Goal: Task Accomplishment & Management: Complete application form

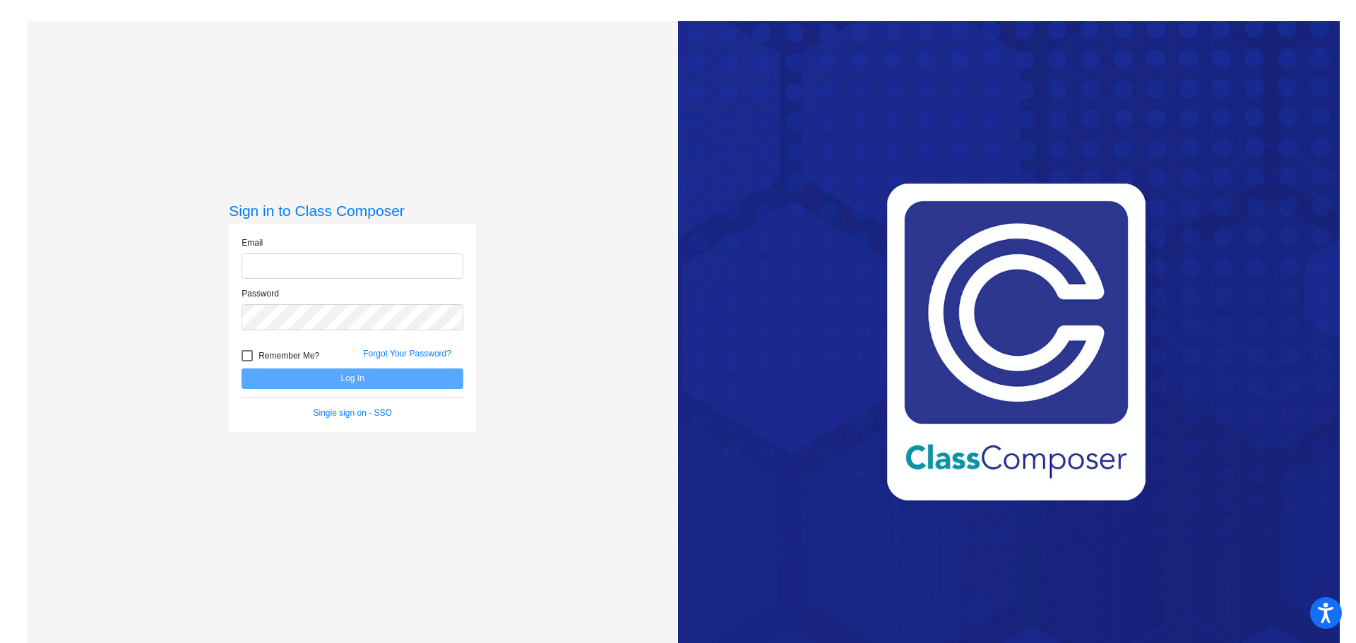
click at [354, 265] on input "email" at bounding box center [352, 266] width 222 height 26
type input "[EMAIL_ADDRESS][DOMAIN_NAME]"
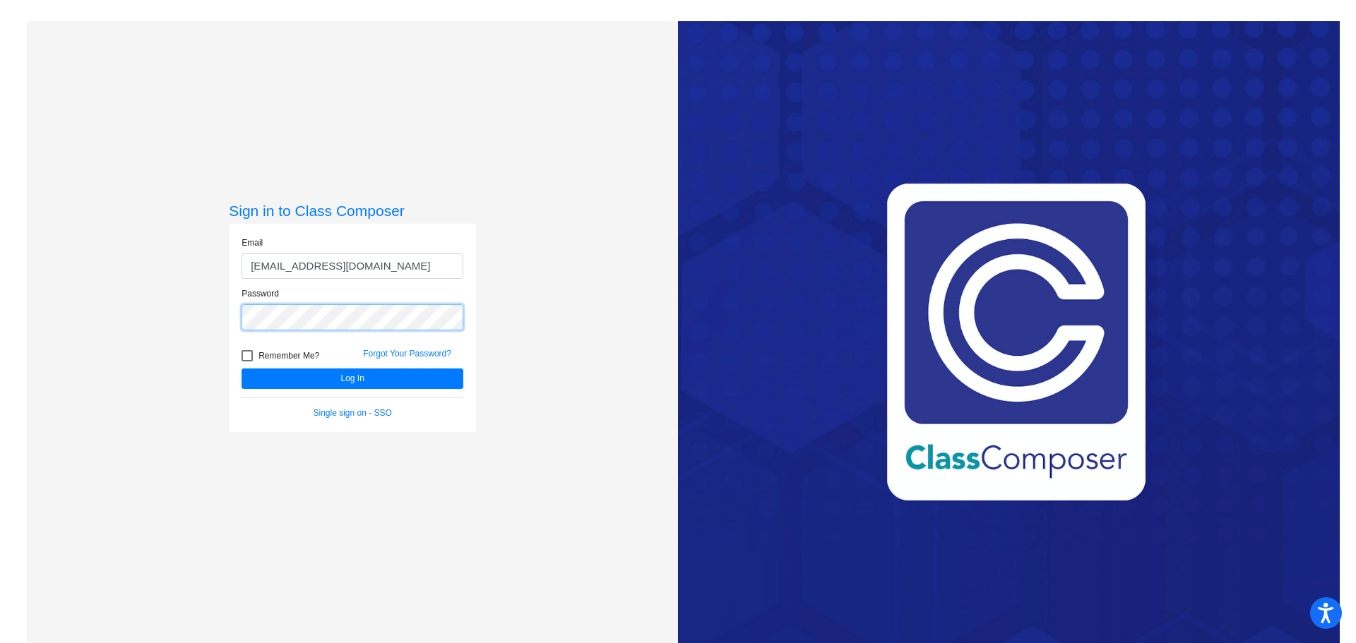
click at [241, 369] on button "Log In" at bounding box center [352, 379] width 222 height 20
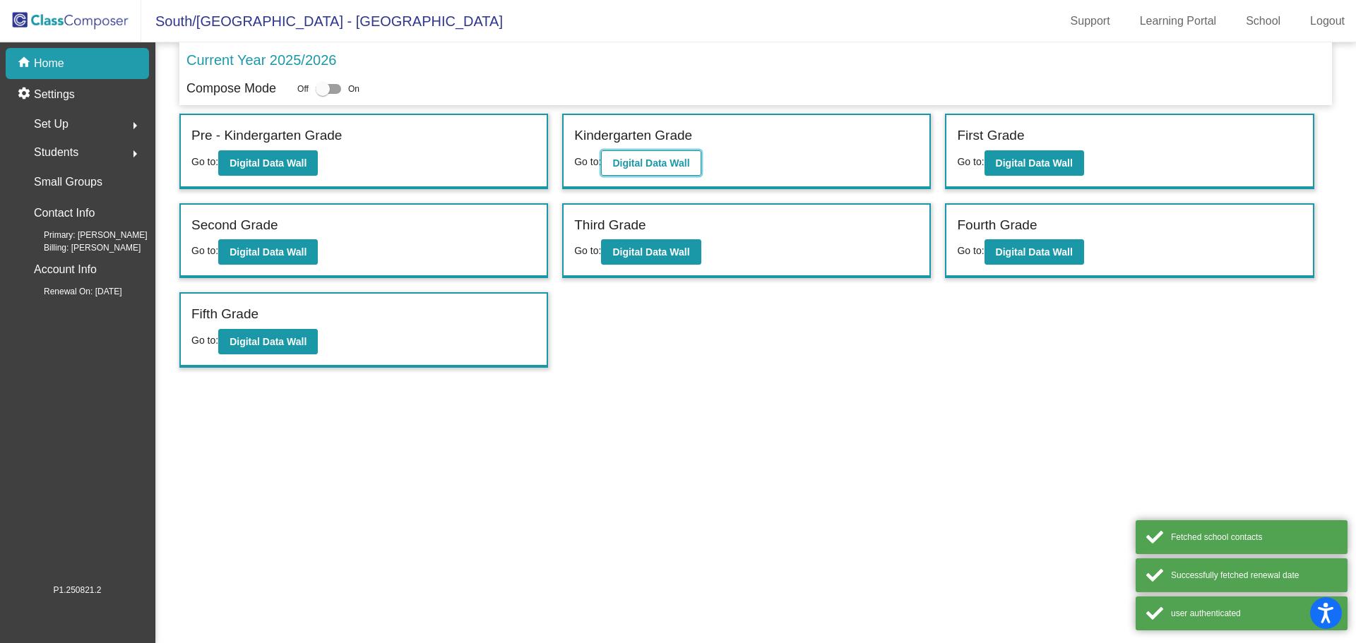
click at [659, 157] on b "Digital Data Wall" at bounding box center [650, 162] width 77 height 11
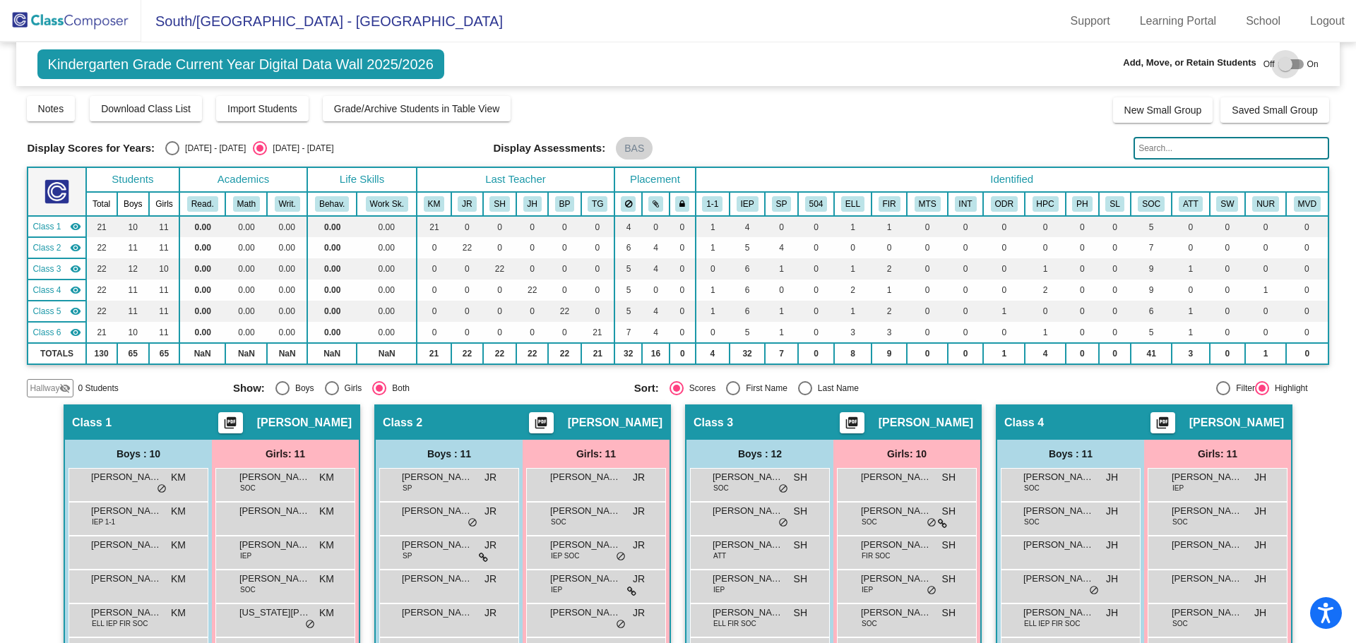
click at [1279, 62] on div at bounding box center [1285, 64] width 14 height 14
checkbox input "true"
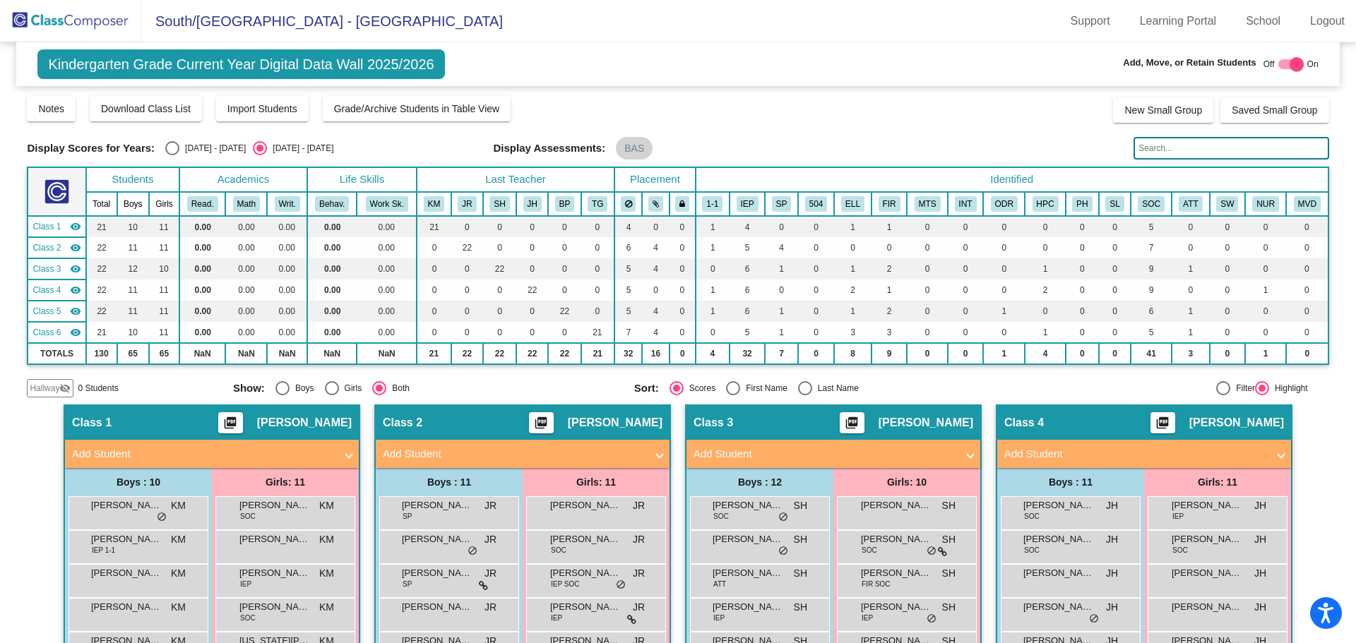
click at [45, 392] on span "Hallway" at bounding box center [45, 388] width 30 height 13
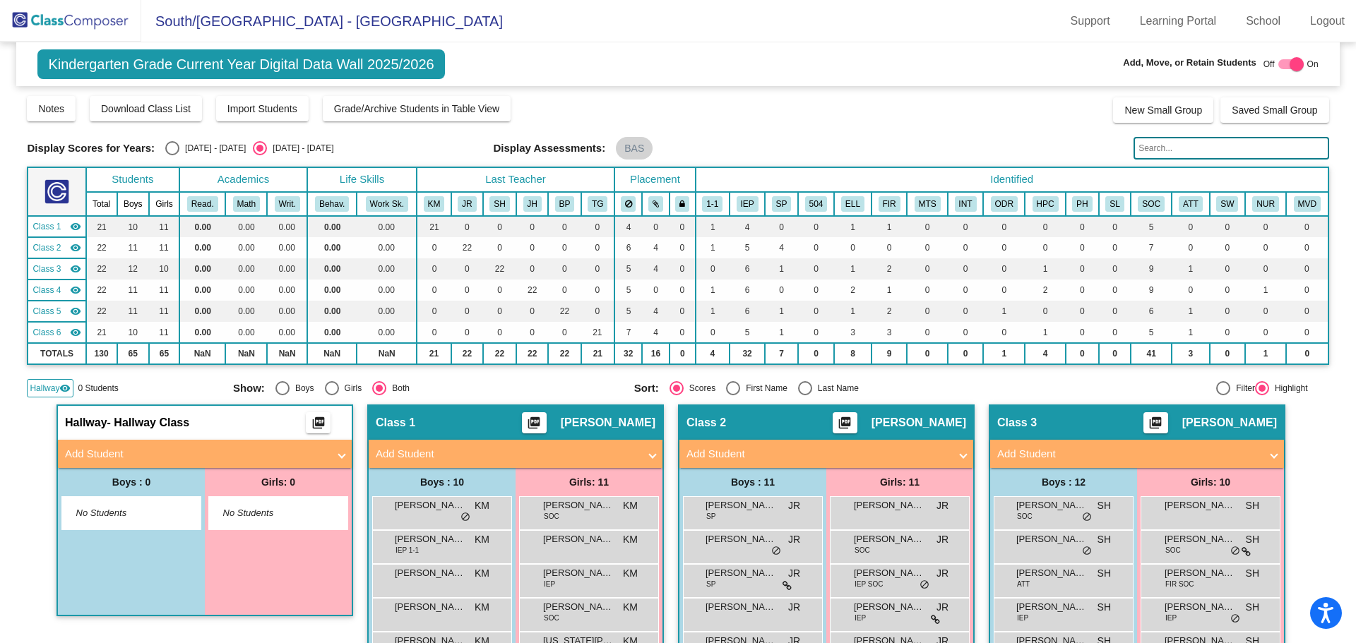
click at [104, 451] on mat-panel-title "Add Student" at bounding box center [196, 454] width 263 height 16
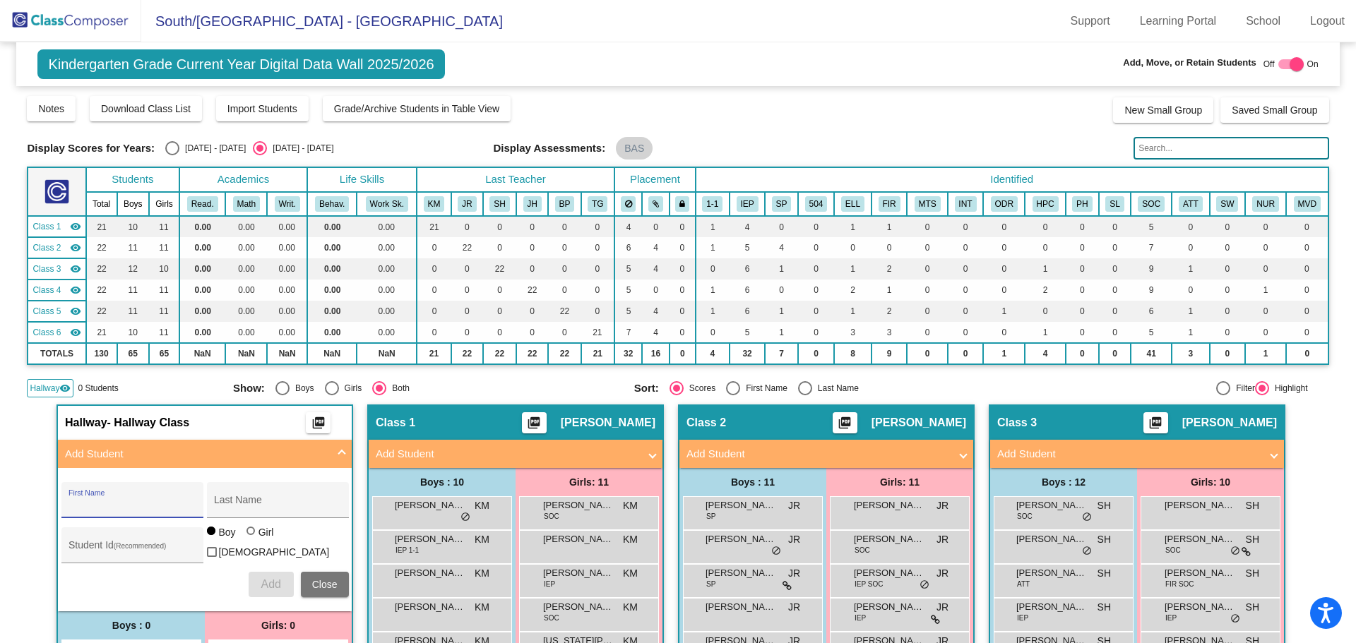
click at [100, 501] on input "First Name" at bounding box center [131, 505] width 127 height 11
type input "[PERSON_NAME]"
type input "16838"
click at [261, 579] on span "Add" at bounding box center [271, 584] width 20 height 12
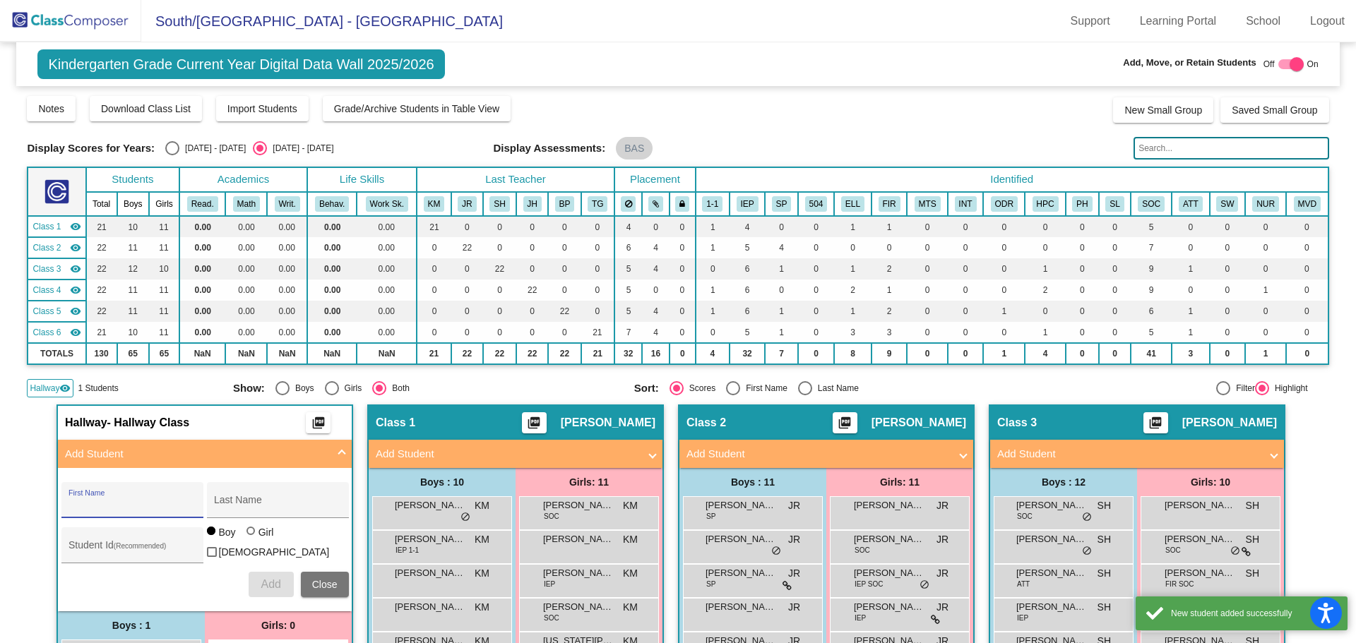
click at [112, 503] on input "First Name" at bounding box center [131, 505] width 127 height 11
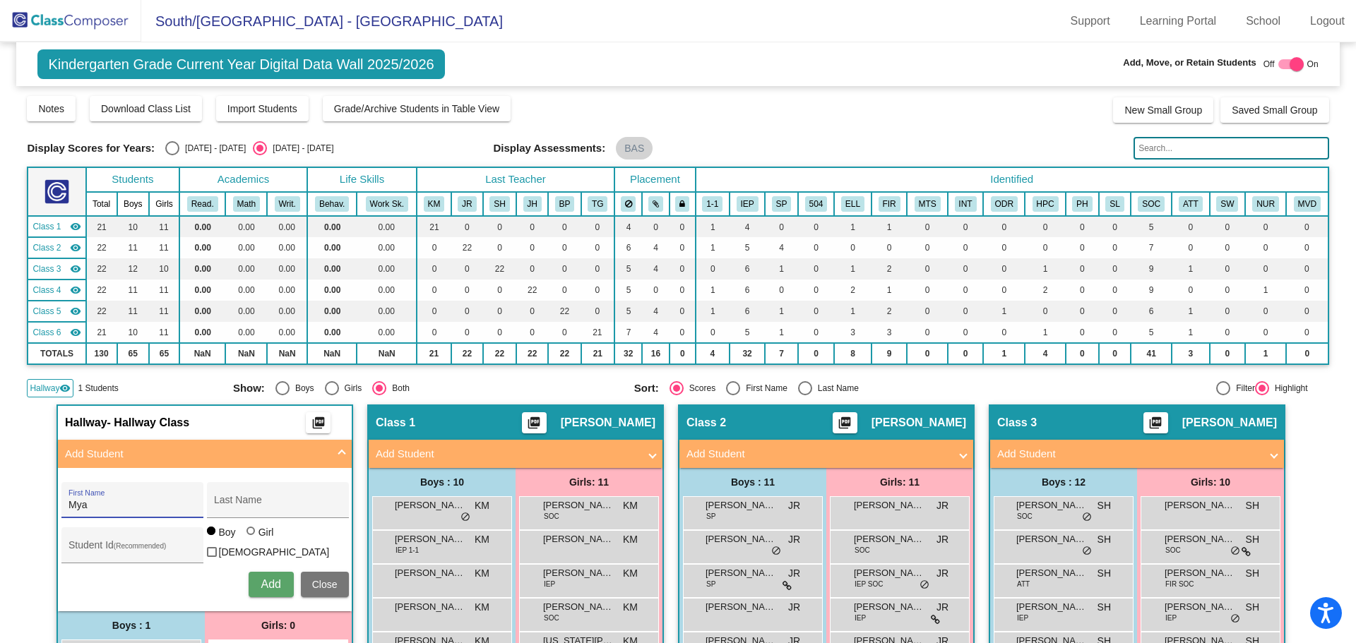
type input "Mya"
type input "[PERSON_NAME]"
type input "16837"
click at [217, 547] on div at bounding box center [212, 552] width 10 height 10
click at [212, 557] on input "[DEMOGRAPHIC_DATA]" at bounding box center [211, 557] width 1 height 1
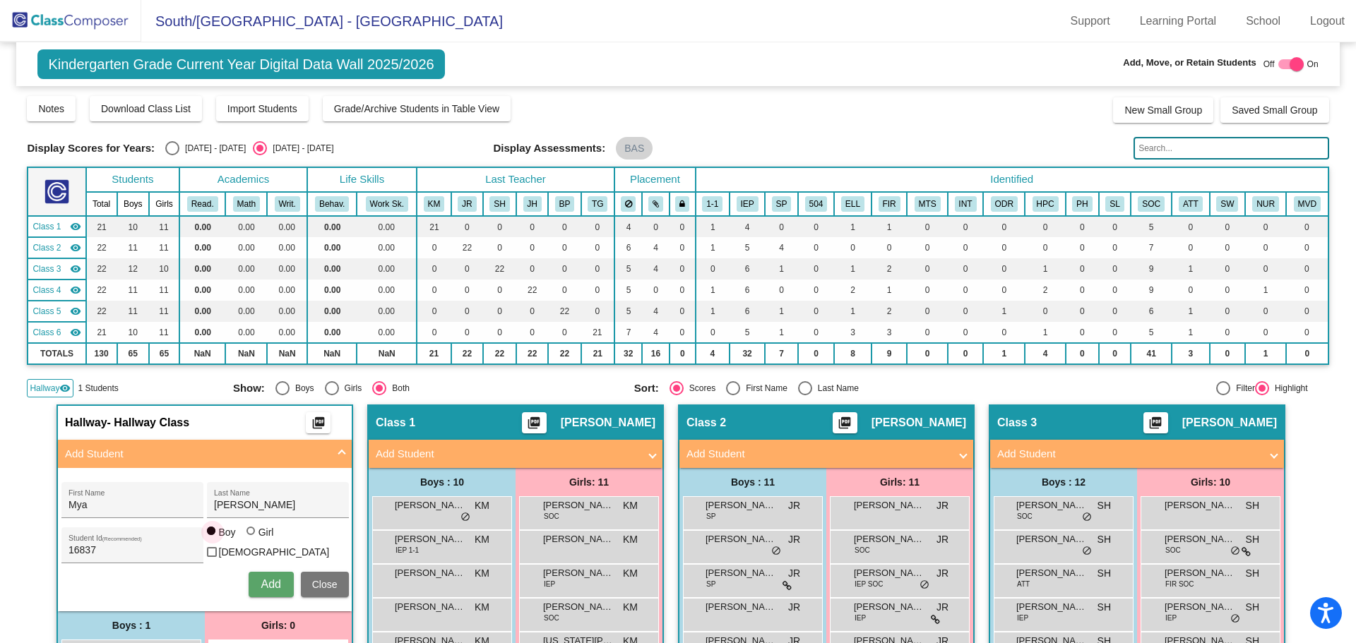
checkbox input "true"
click at [266, 578] on span "Add" at bounding box center [271, 584] width 20 height 12
checkbox input "false"
click at [43, 385] on span "Hallway" at bounding box center [45, 388] width 30 height 13
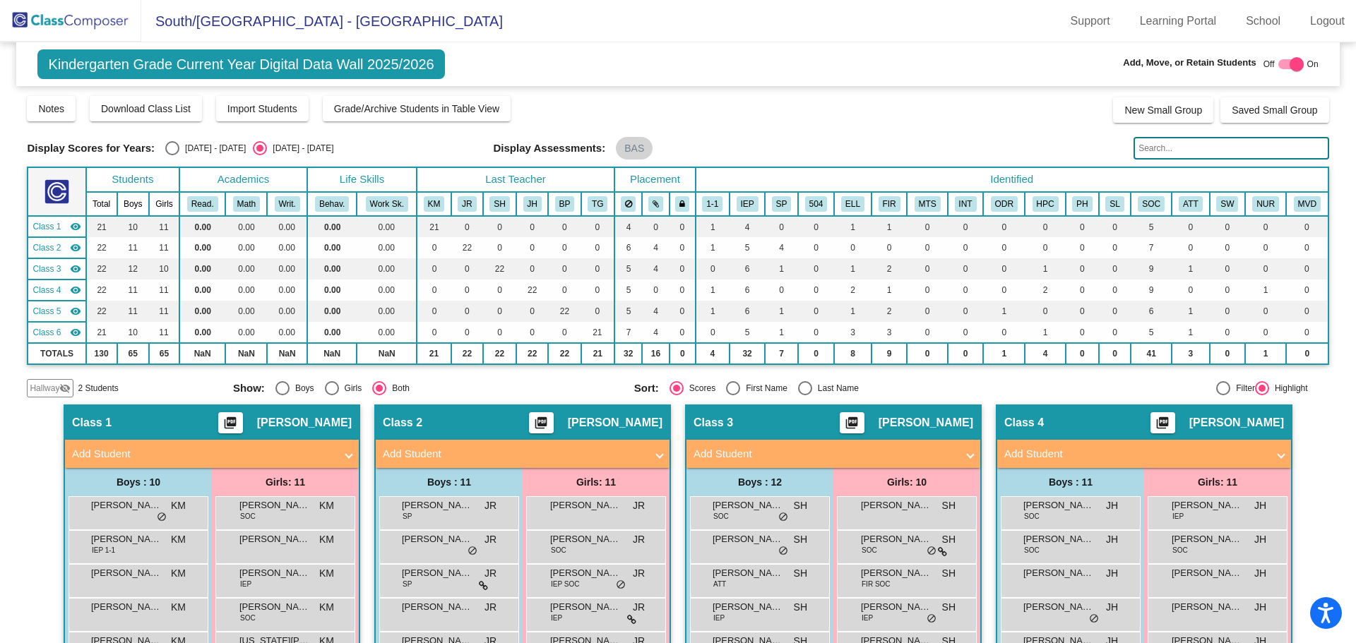
click at [39, 385] on span "Hallway" at bounding box center [45, 388] width 30 height 13
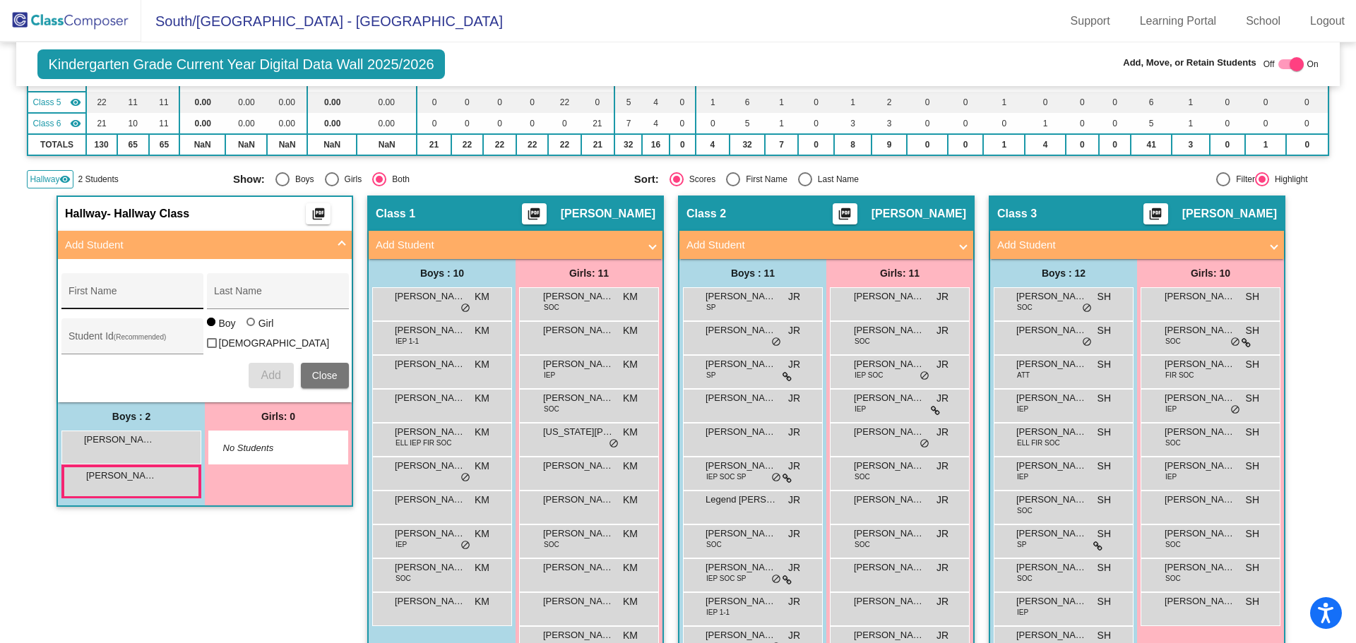
scroll to position [212, 0]
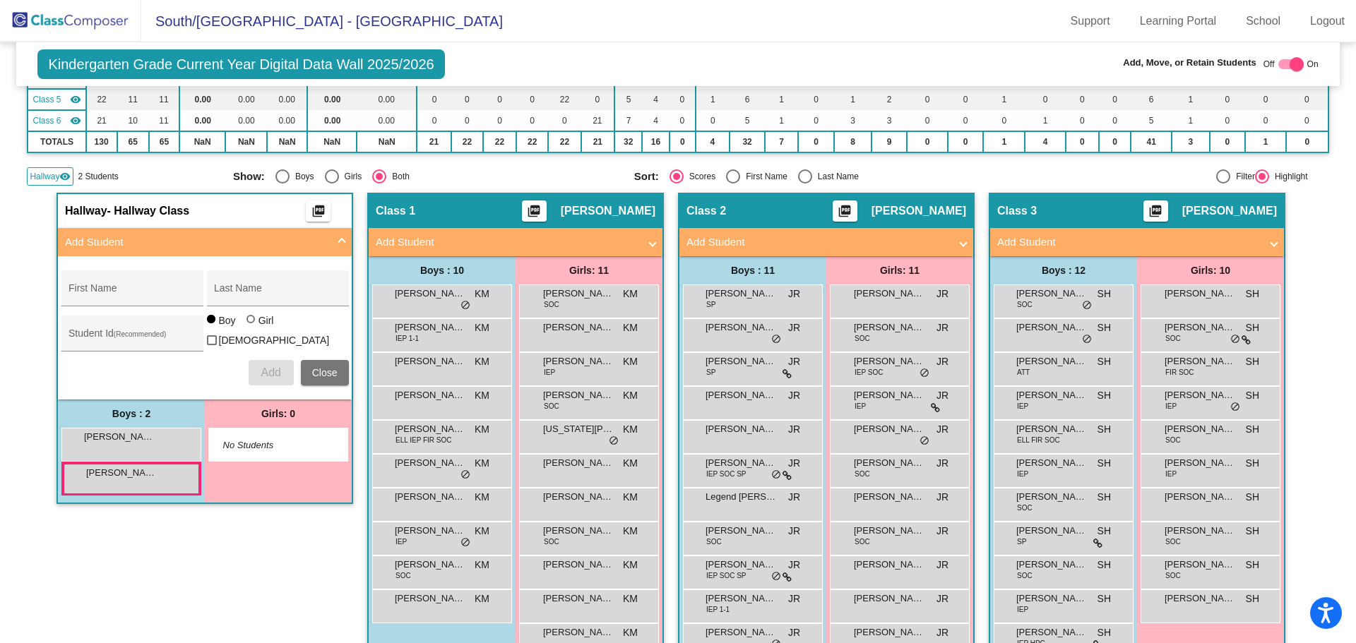
click at [217, 580] on div "Hallway - Hallway Class picture_as_pdf Add Student First Name Last Name Student…" at bounding box center [204, 453] width 297 height 521
click at [138, 469] on span "[PERSON_NAME]" at bounding box center [121, 473] width 71 height 14
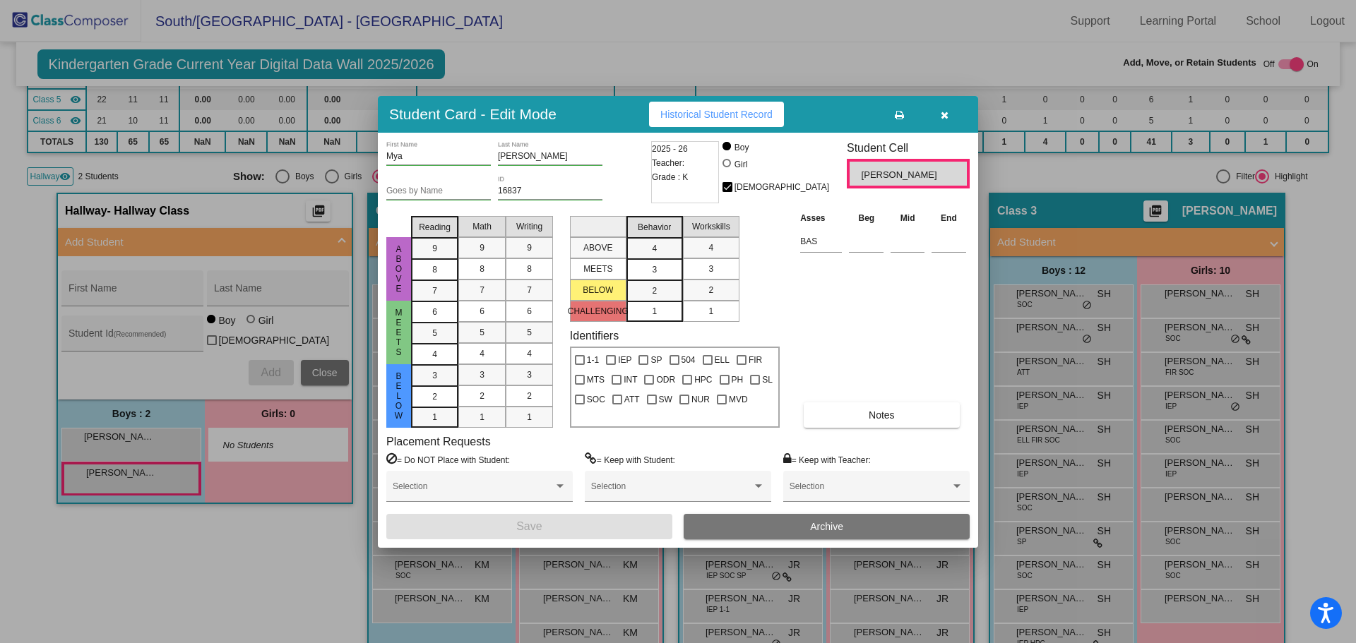
click at [948, 114] on button "button" at bounding box center [943, 114] width 45 height 25
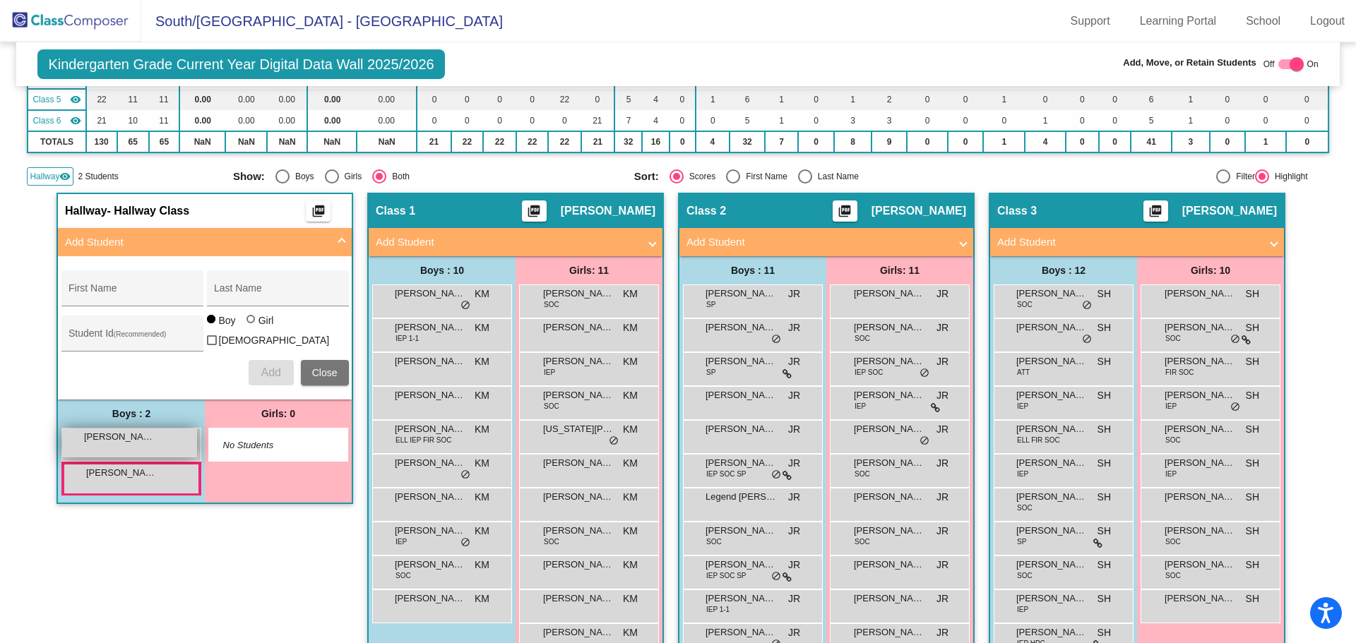
click at [128, 432] on span "[PERSON_NAME]" at bounding box center [119, 437] width 71 height 14
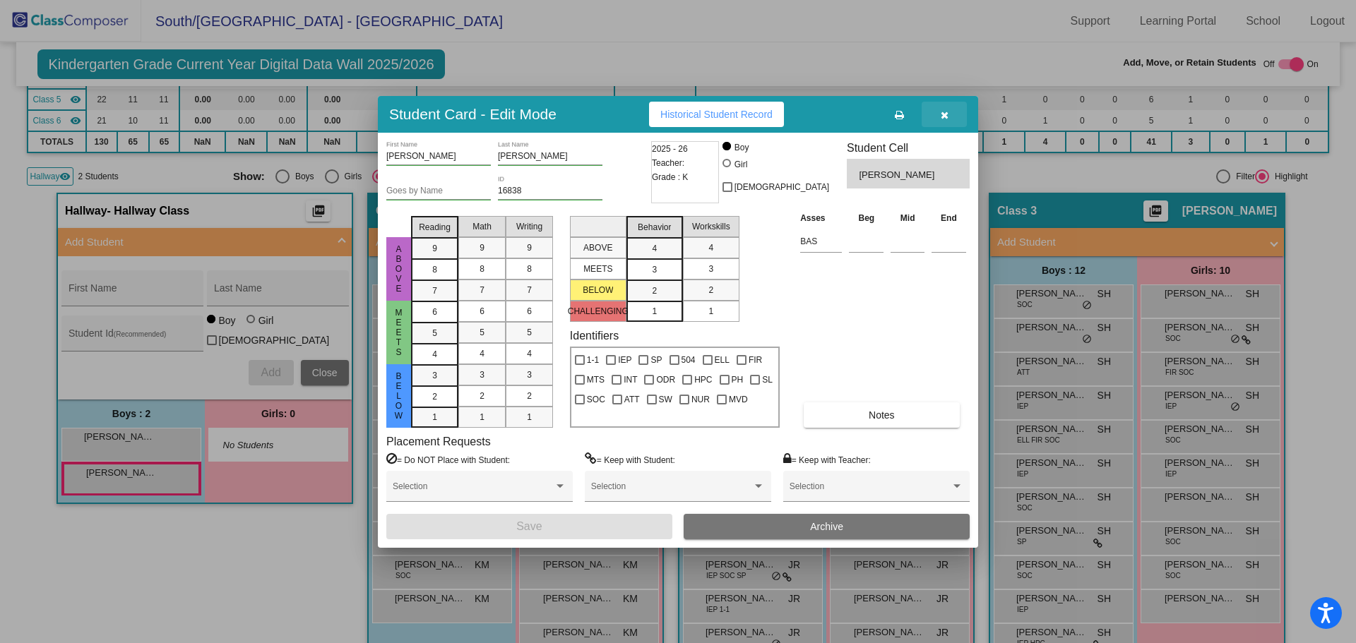
click at [942, 114] on icon "button" at bounding box center [944, 115] width 8 height 10
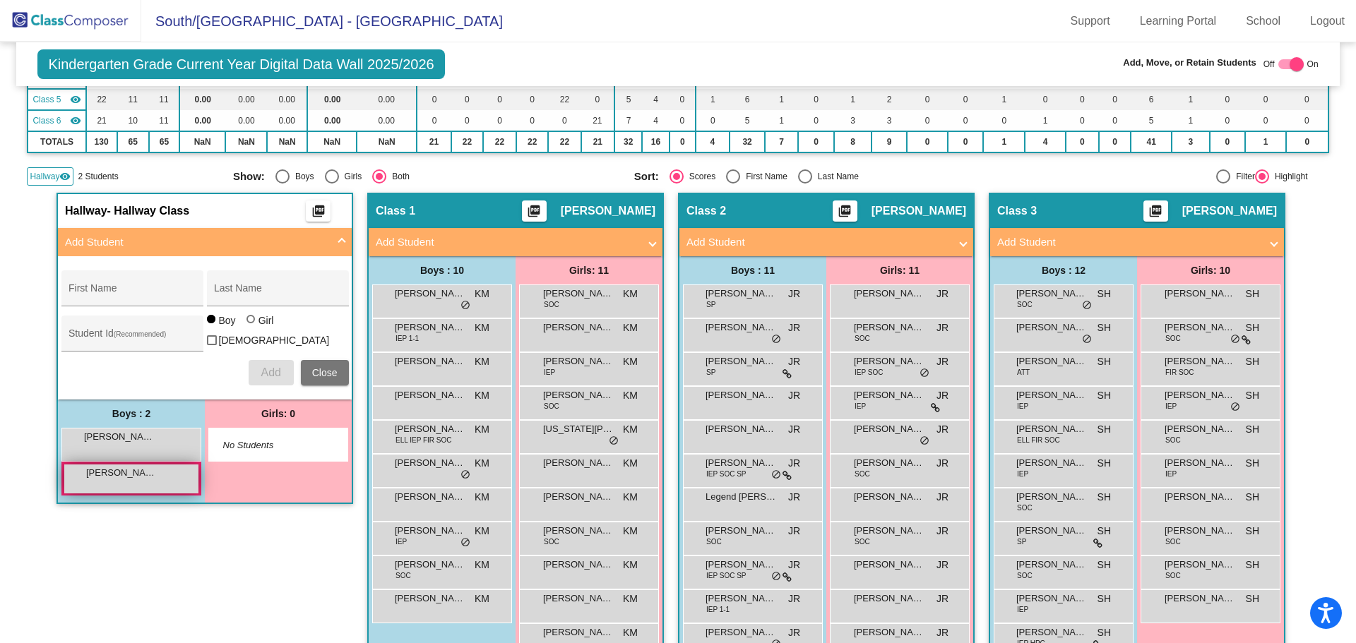
click at [126, 473] on span "[PERSON_NAME]" at bounding box center [121, 473] width 71 height 14
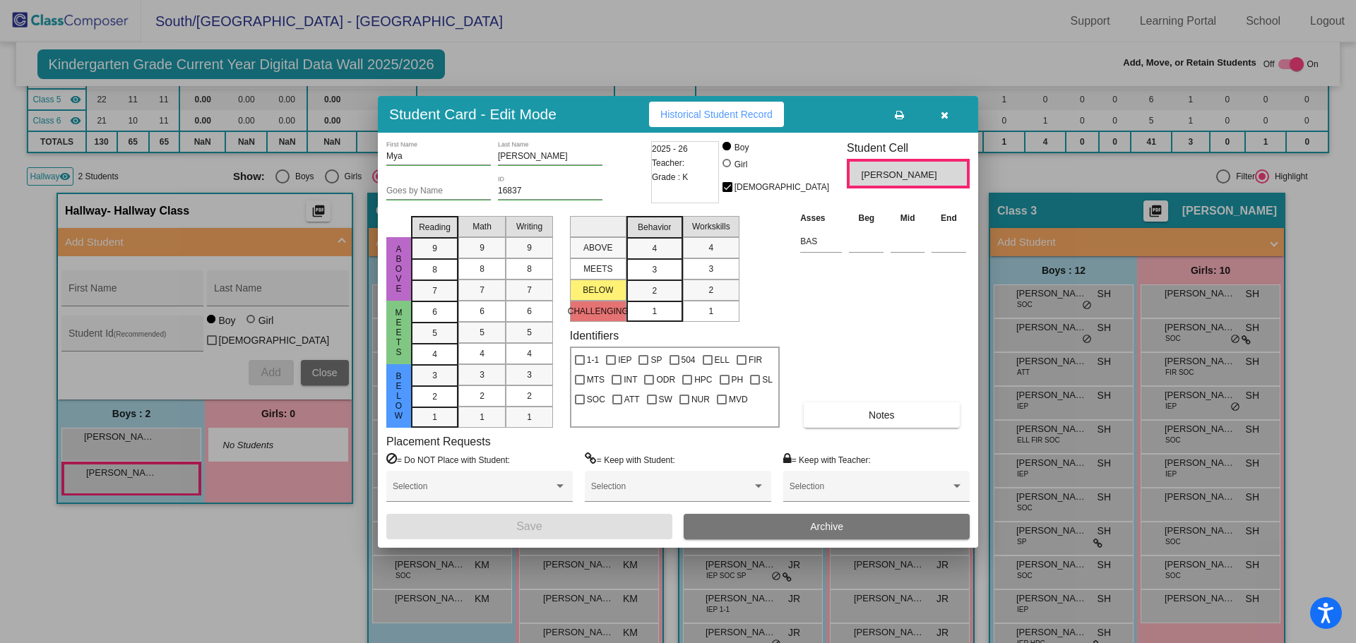
click at [727, 162] on div at bounding box center [727, 162] width 0 height 0
click at [728, 170] on input "Girl" at bounding box center [727, 170] width 1 height 1
radio input "true"
click at [578, 519] on button "Save" at bounding box center [529, 526] width 286 height 25
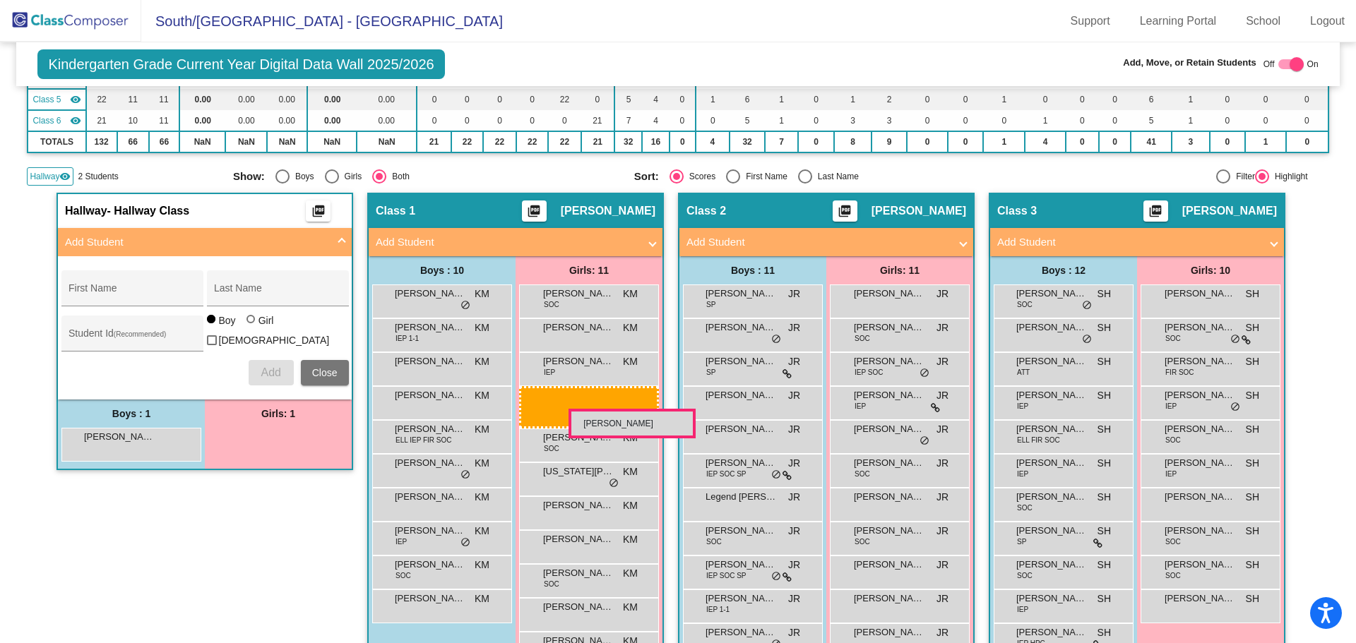
drag, startPoint x: 257, startPoint y: 438, endPoint x: 568, endPoint y: 409, distance: 312.7
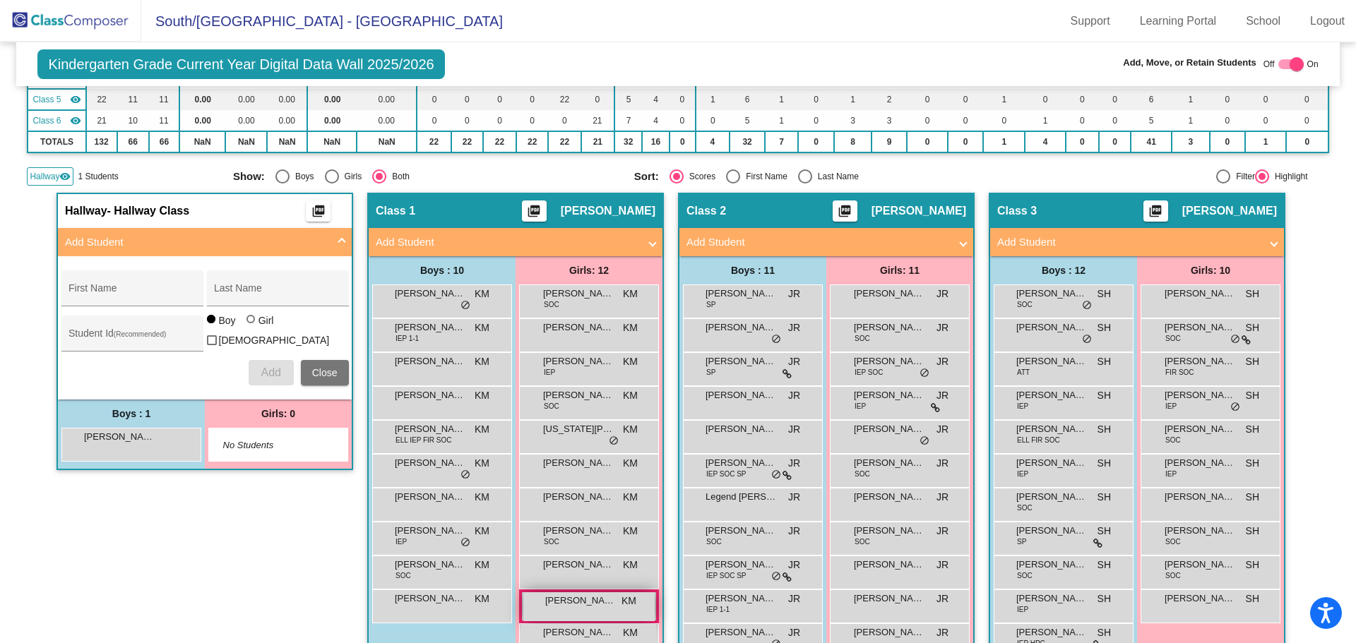
click at [558, 604] on span "[PERSON_NAME]" at bounding box center [580, 601] width 71 height 14
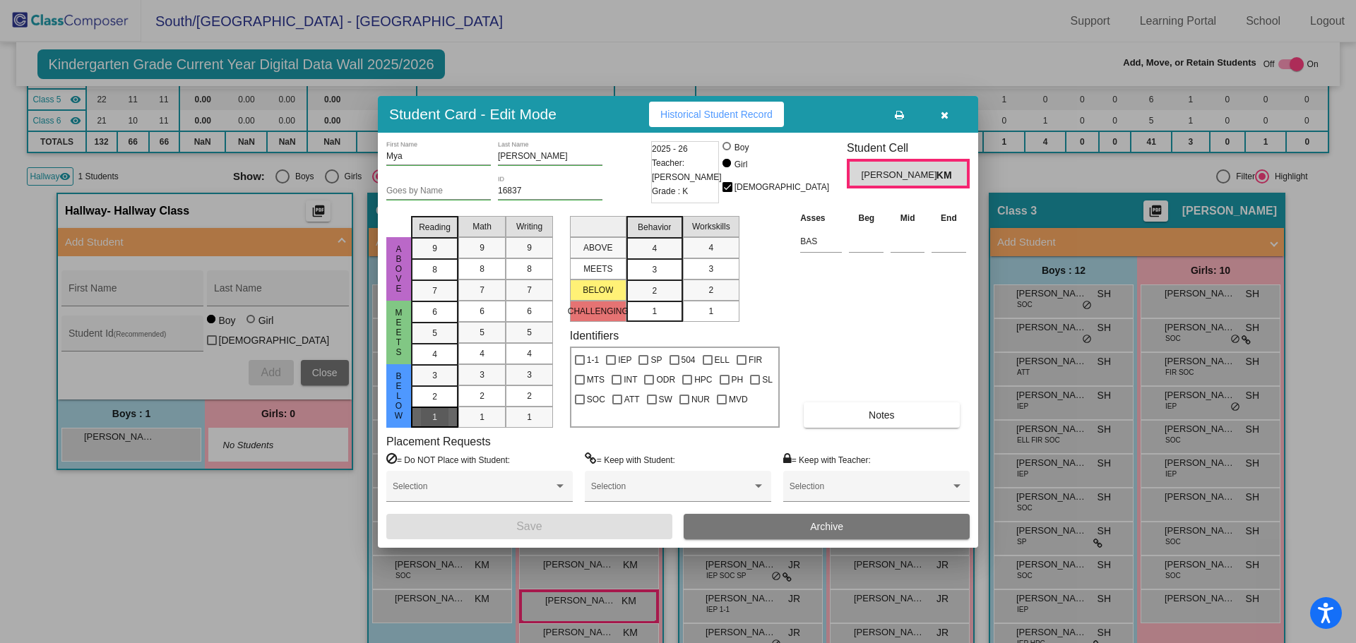
click at [450, 413] on mat-list-option "1" at bounding box center [434, 417] width 47 height 21
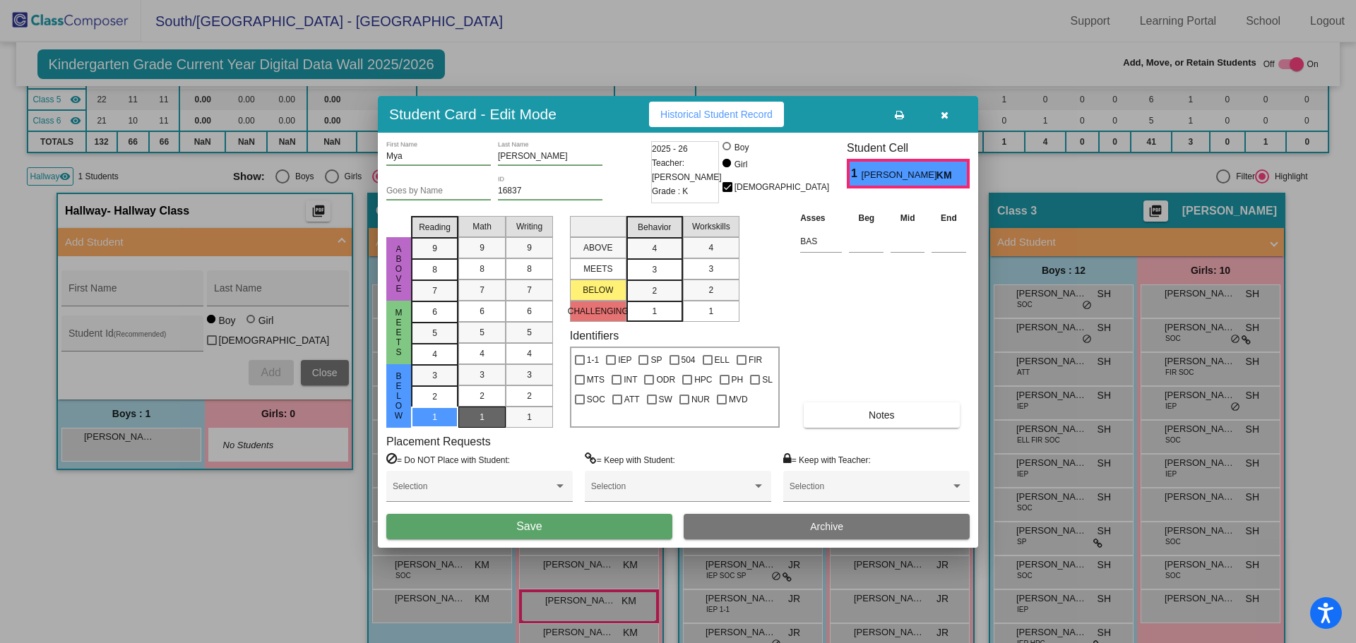
click at [486, 409] on div "1" at bounding box center [482, 417] width 28 height 21
click at [523, 420] on div "1" at bounding box center [529, 417] width 28 height 21
click at [658, 305] on div "1" at bounding box center [654, 311] width 28 height 21
click at [706, 306] on div "1" at bounding box center [711, 311] width 28 height 21
click at [710, 312] on span "1" at bounding box center [710, 311] width 5 height 13
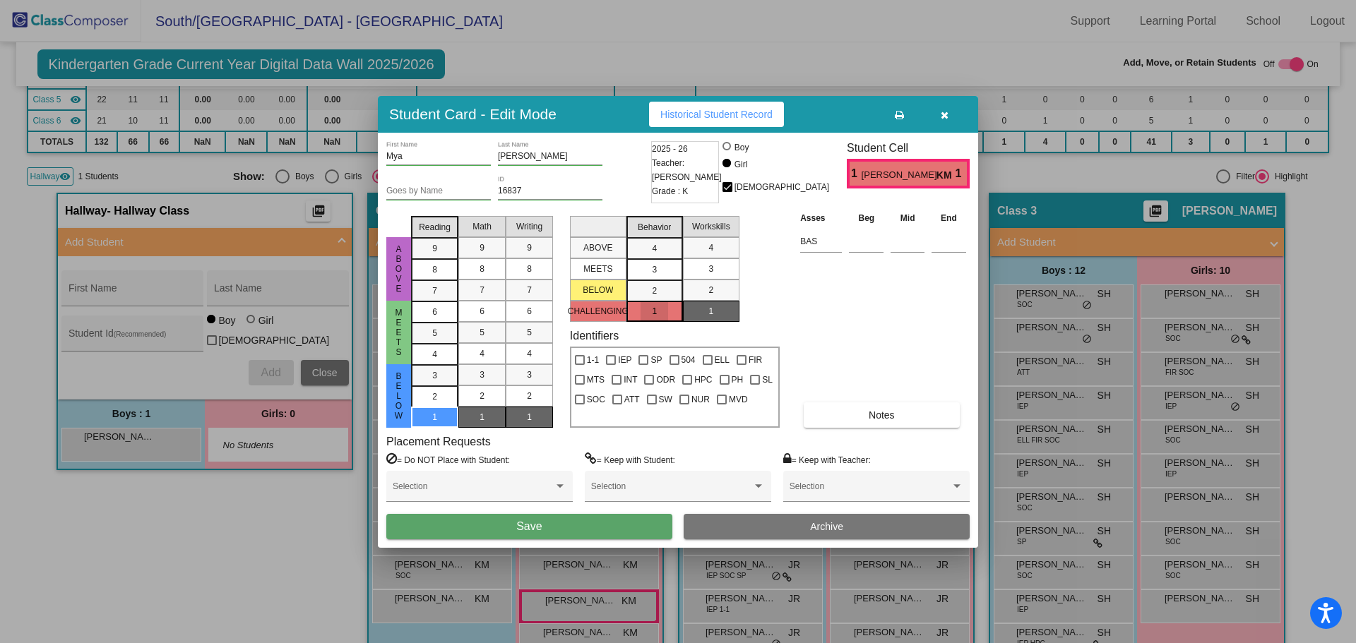
click at [677, 312] on mat-list-option "1" at bounding box center [654, 311] width 56 height 21
click at [655, 316] on span "1" at bounding box center [654, 311] width 5 height 13
click at [594, 309] on mat-selection-list "ABOVE MEETS BELOW CHALLENGING" at bounding box center [598, 266] width 56 height 112
click at [632, 312] on mat-list-option "1" at bounding box center [654, 311] width 56 height 21
click at [599, 309] on mat-selection-list "ABOVE MEETS BELOW CHALLENGING" at bounding box center [598, 266] width 56 height 112
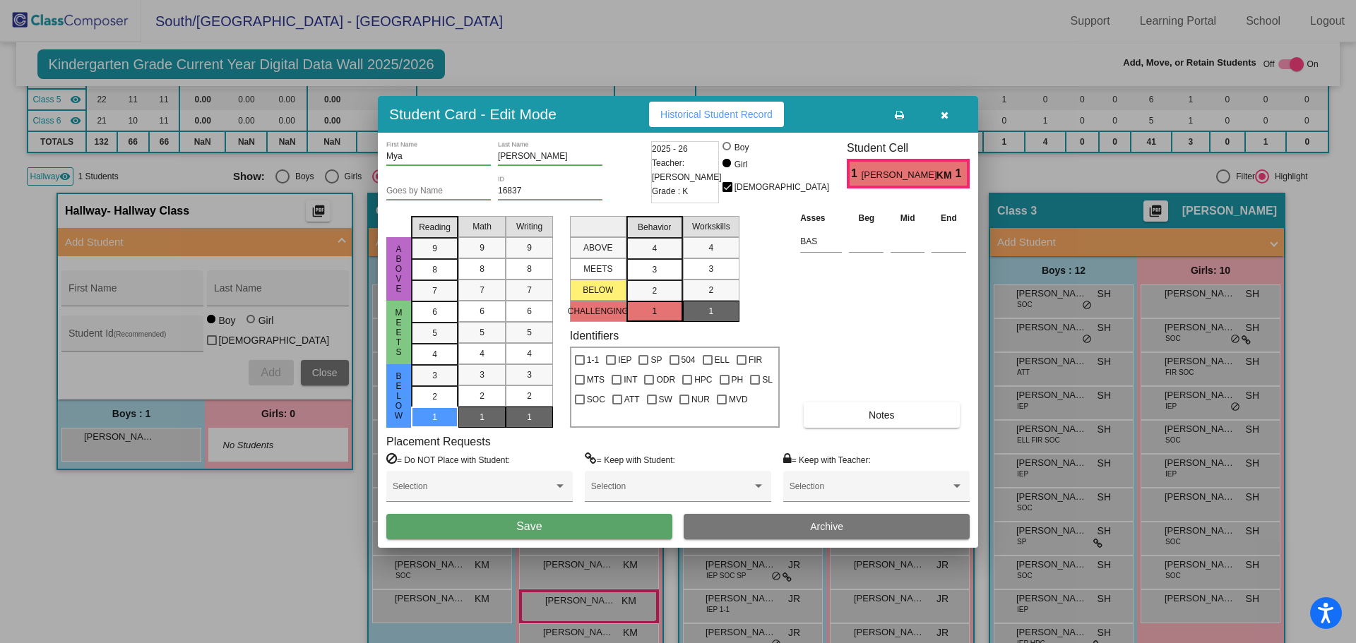
click at [645, 311] on div "1" at bounding box center [654, 311] width 28 height 21
click at [703, 301] on div "1" at bounding box center [711, 311] width 28 height 21
click at [659, 306] on div "1" at bounding box center [654, 311] width 28 height 21
click at [698, 310] on div "1" at bounding box center [711, 311] width 28 height 21
click at [652, 311] on span "1" at bounding box center [654, 311] width 5 height 13
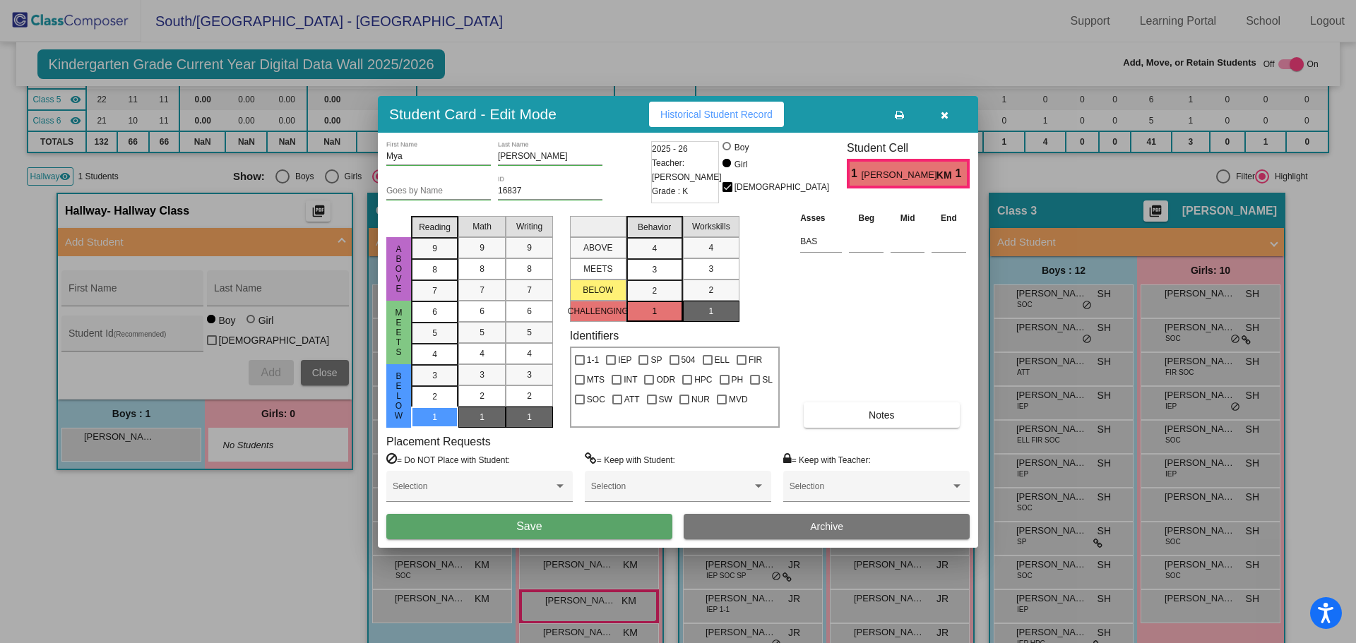
click at [706, 310] on div "1" at bounding box center [711, 311] width 28 height 21
click at [429, 419] on div "1" at bounding box center [435, 417] width 28 height 21
click at [482, 416] on span "1" at bounding box center [481, 417] width 5 height 13
click at [939, 116] on button "button" at bounding box center [943, 114] width 45 height 25
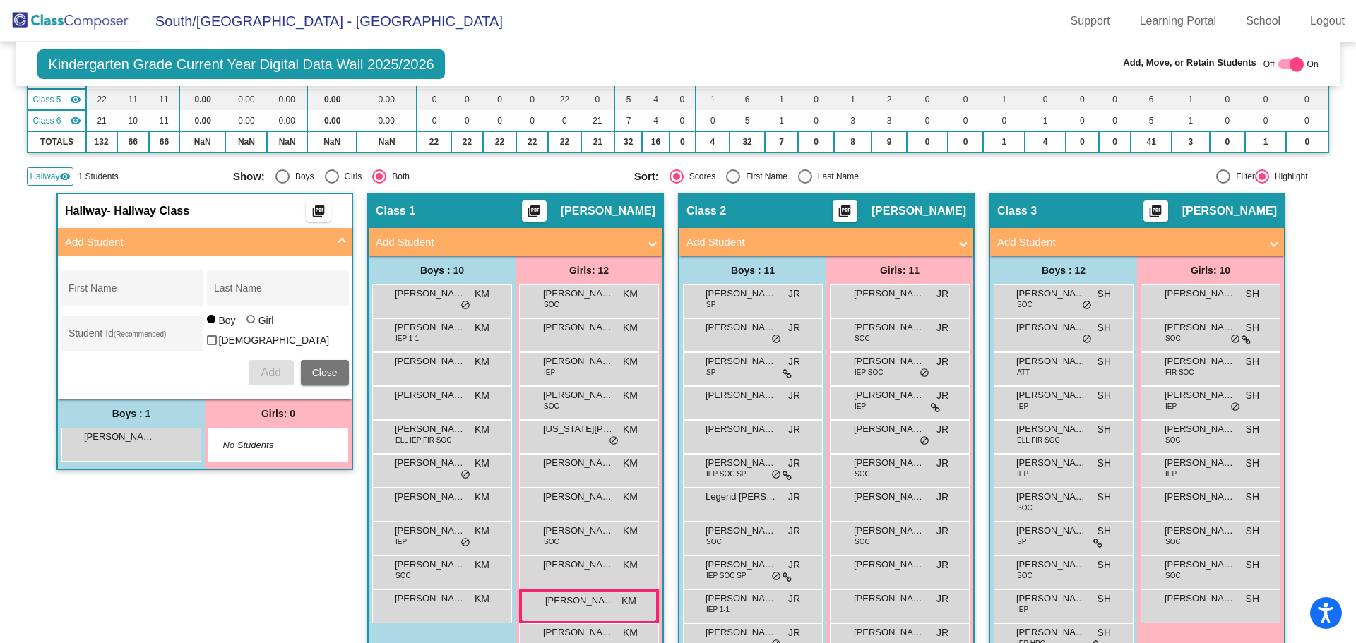
click at [239, 546] on div "Hallway - Hallway Class picture_as_pdf Add Student First Name Last Name Student…" at bounding box center [204, 453] width 297 height 521
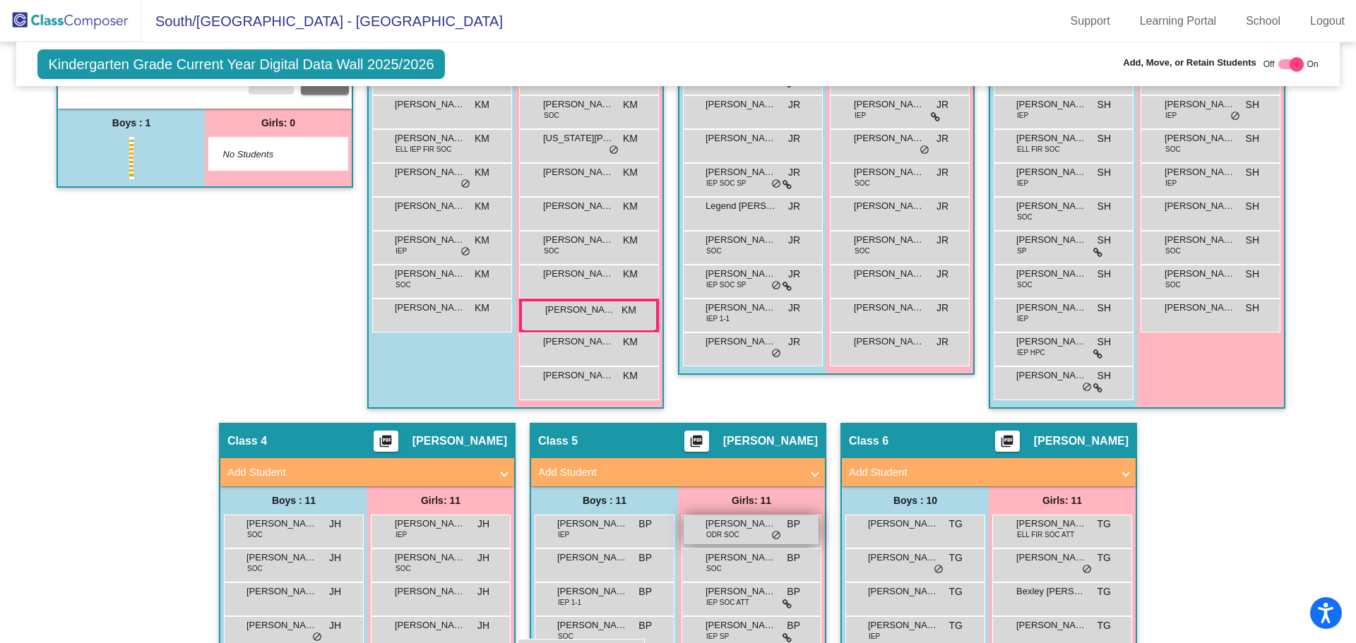
scroll to position [511, 0]
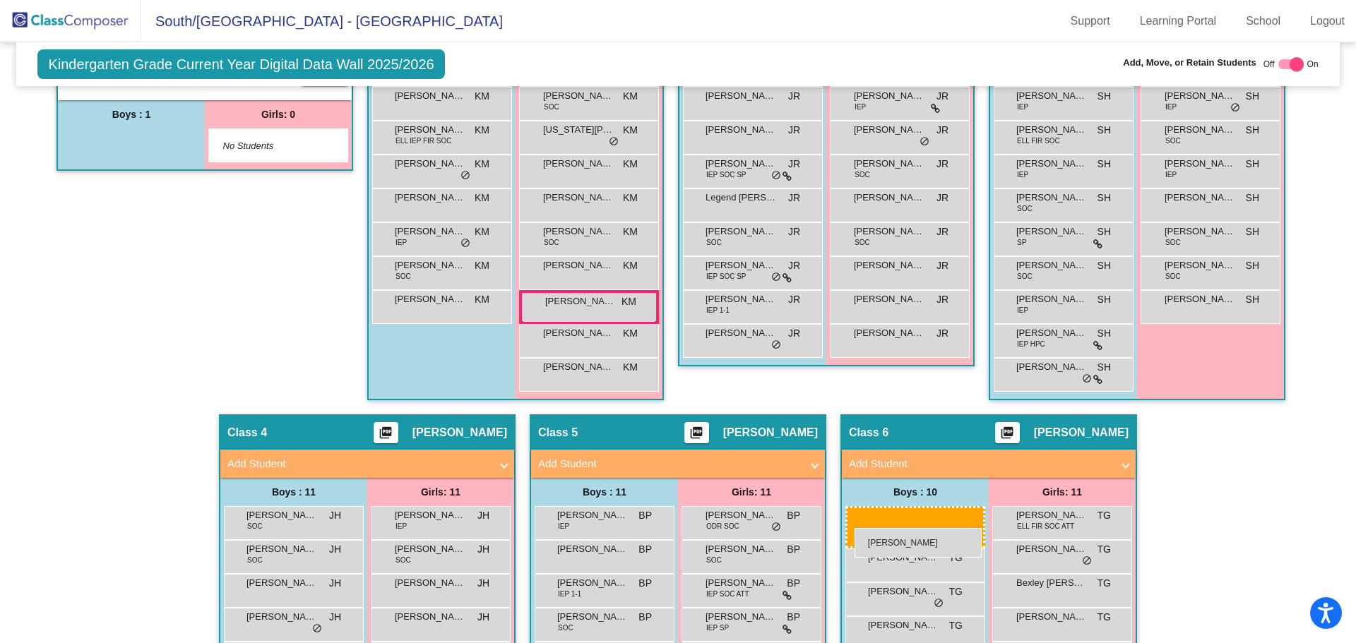
drag, startPoint x: 100, startPoint y: 441, endPoint x: 854, endPoint y: 528, distance: 759.7
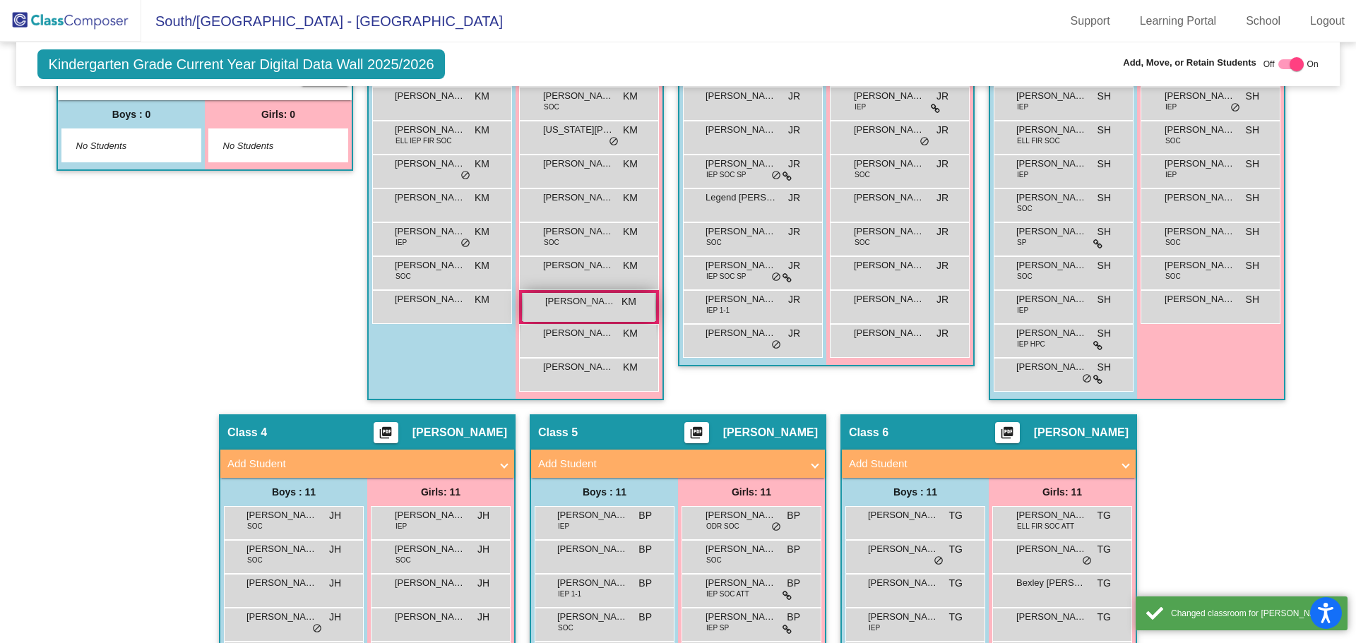
click at [594, 305] on span "[PERSON_NAME]" at bounding box center [580, 301] width 71 height 14
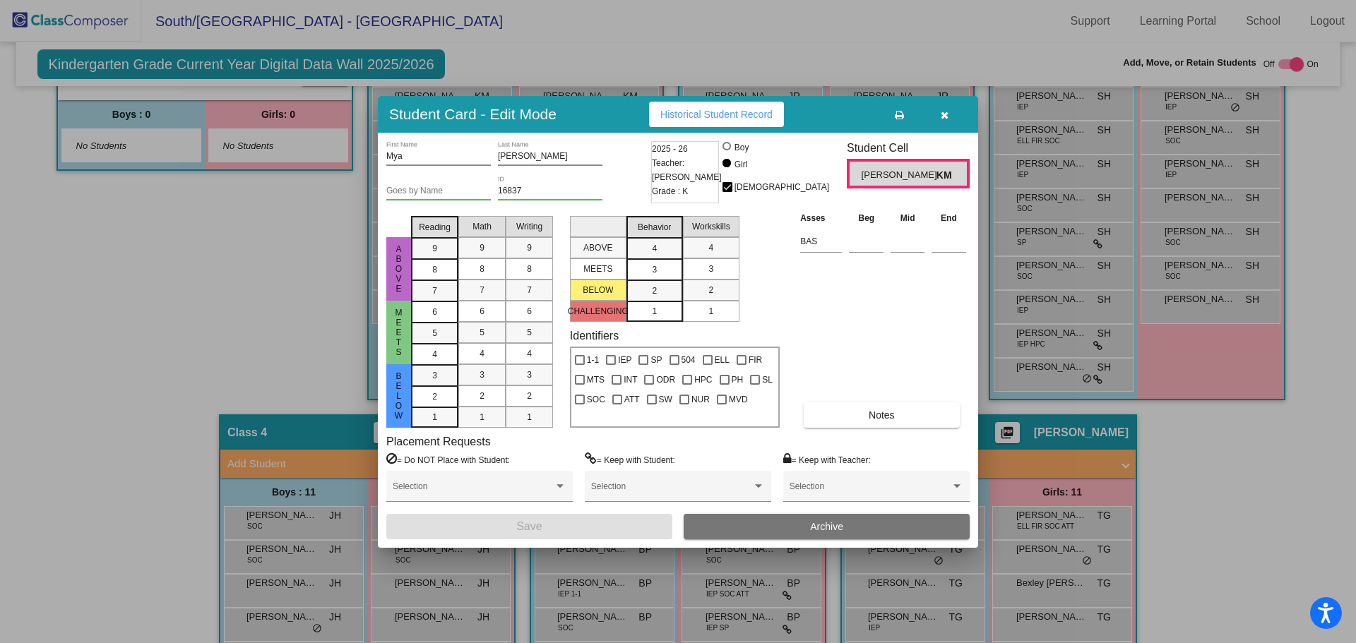
click at [891, 171] on span "[PERSON_NAME]" at bounding box center [898, 175] width 75 height 15
click at [946, 174] on span "KM" at bounding box center [945, 175] width 19 height 15
click at [951, 180] on span "KM" at bounding box center [945, 175] width 19 height 15
click at [406, 156] on input "Mya" at bounding box center [438, 157] width 104 height 10
type input "Myah"
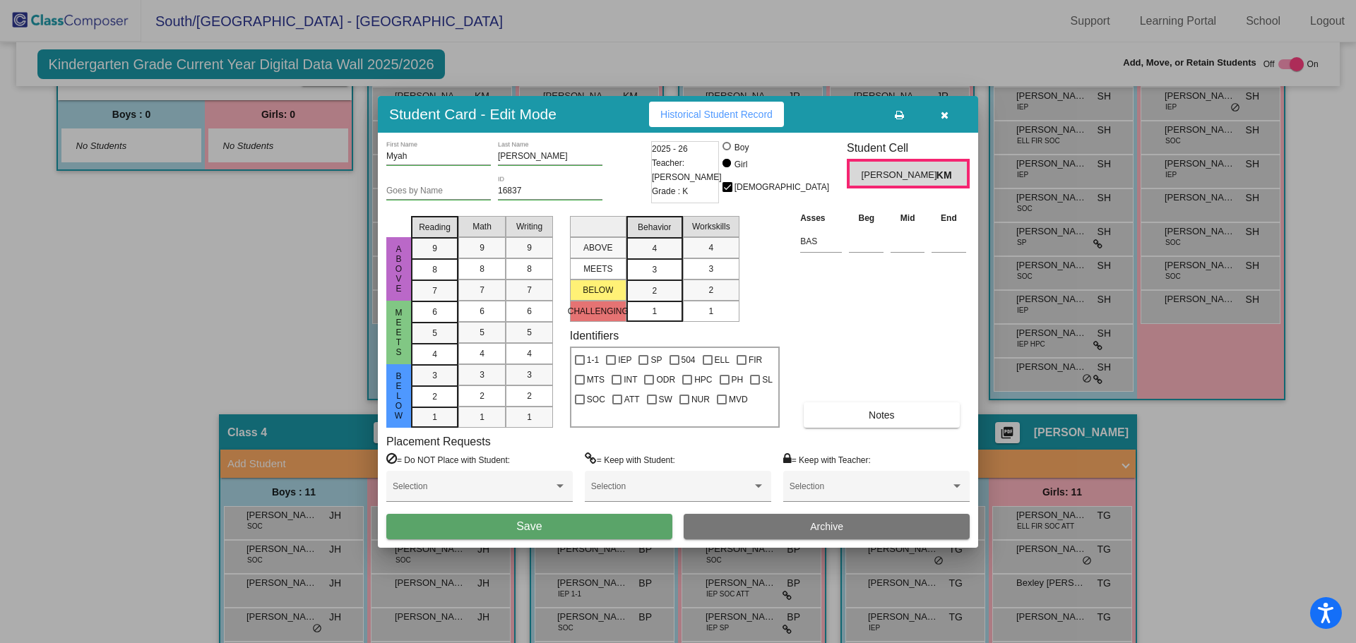
click at [549, 164] on div "[PERSON_NAME] Last Name" at bounding box center [550, 153] width 104 height 24
click at [518, 526] on span "Save" at bounding box center [528, 526] width 25 height 12
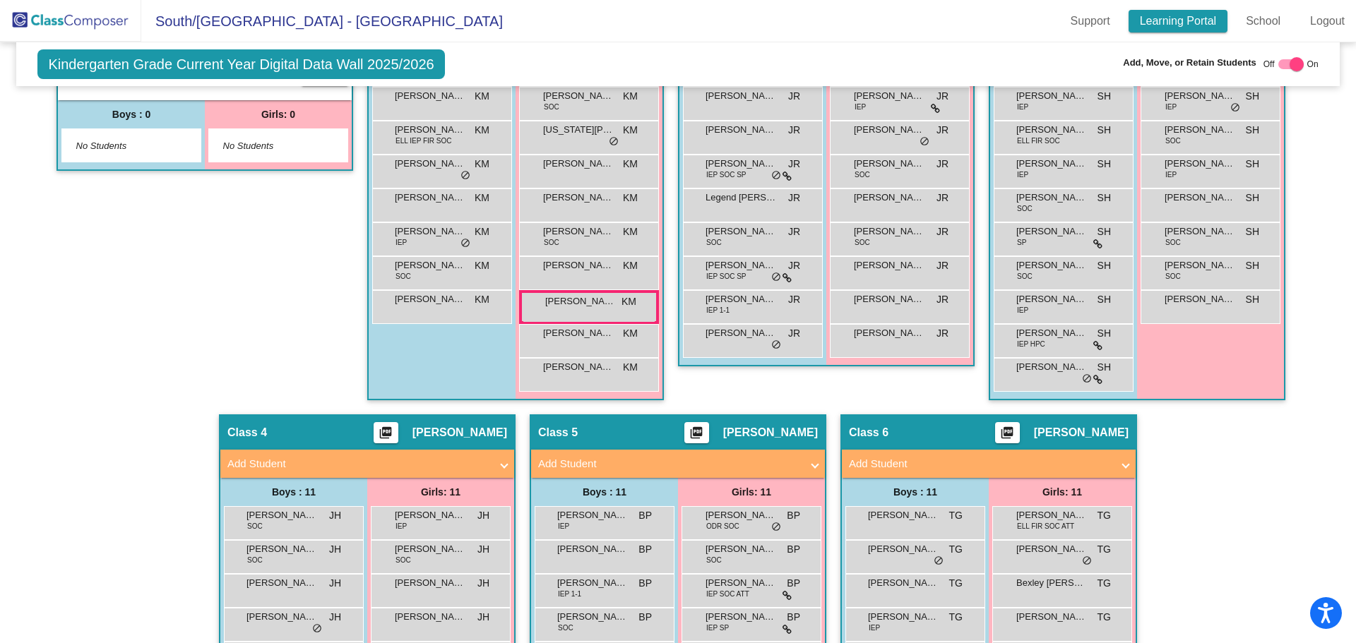
click at [1192, 20] on link "Learning Portal" at bounding box center [1178, 21] width 100 height 23
click at [599, 304] on span "[PERSON_NAME]" at bounding box center [580, 301] width 71 height 14
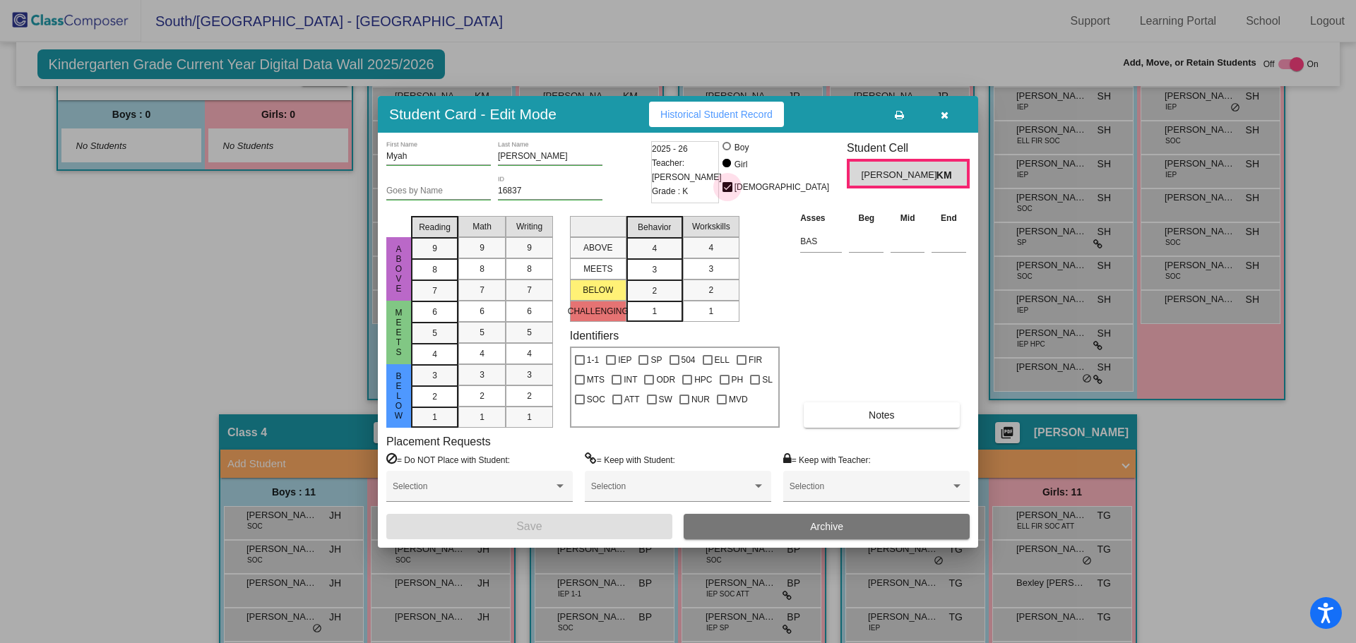
click at [732, 187] on div at bounding box center [727, 187] width 10 height 10
click at [727, 192] on input "[DEMOGRAPHIC_DATA]" at bounding box center [727, 192] width 1 height 1
checkbox input "false"
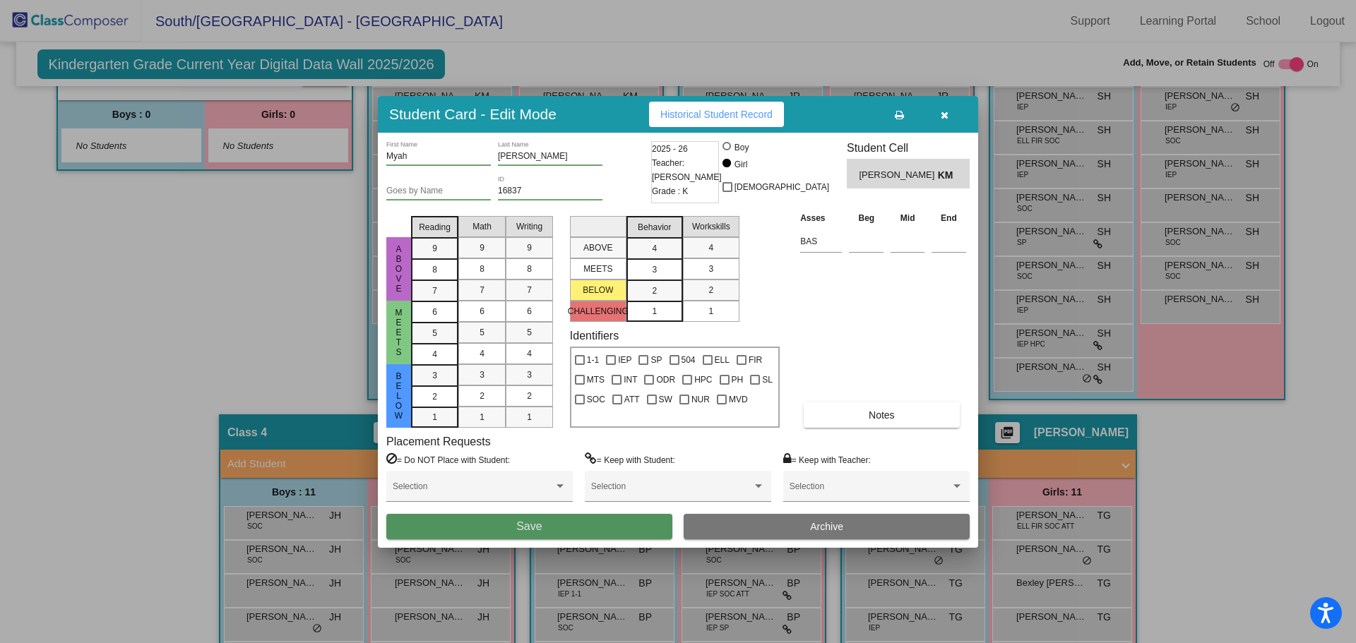
click at [616, 527] on button "Save" at bounding box center [529, 526] width 286 height 25
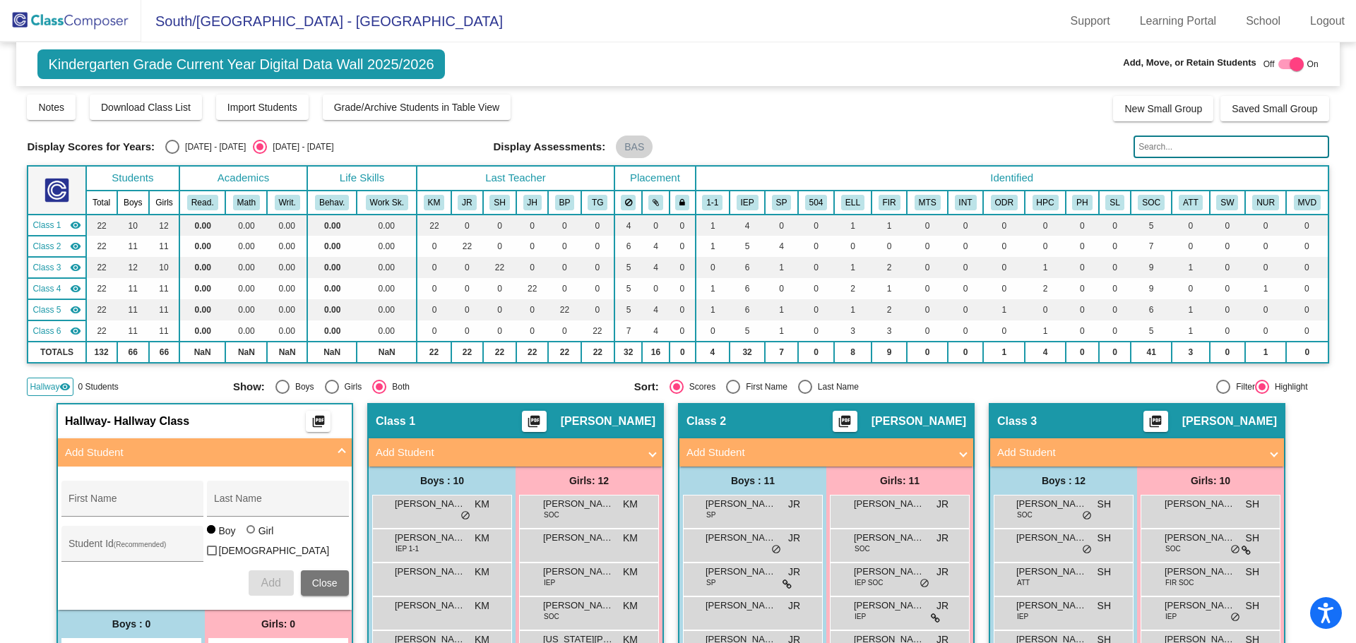
scroll to position [0, 0]
